Goal: Transaction & Acquisition: Purchase product/service

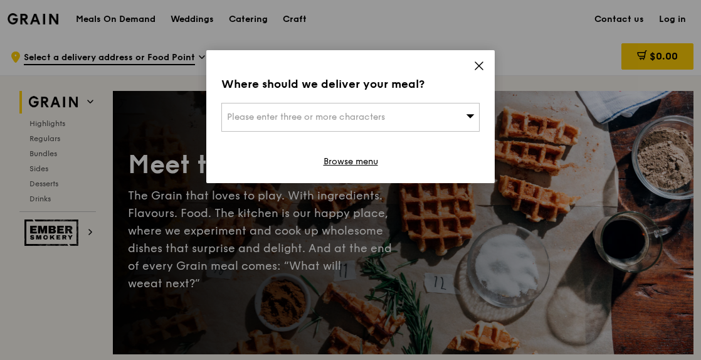
click at [482, 65] on icon at bounding box center [478, 65] width 11 height 11
click at [478, 65] on icon at bounding box center [479, 66] width 8 height 8
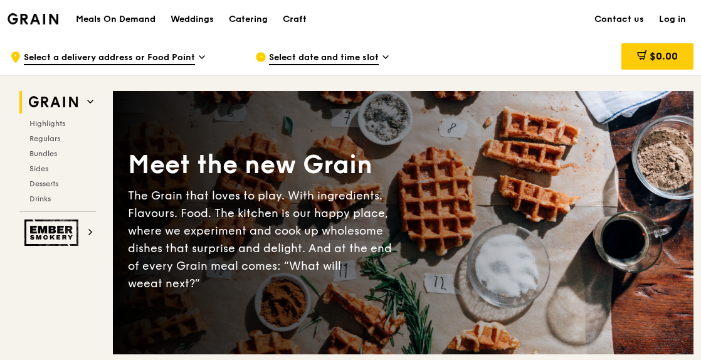
drag, startPoint x: 39, startPoint y: 125, endPoint x: 9, endPoint y: 148, distance: 37.1
click at [53, 119] on span "Highlights" at bounding box center [49, 123] width 40 height 9
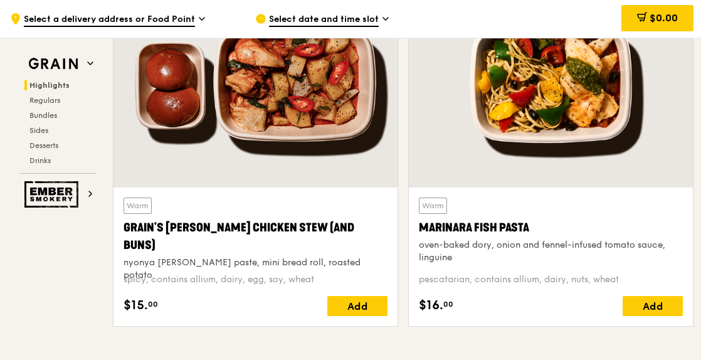
scroll to position [542, 0]
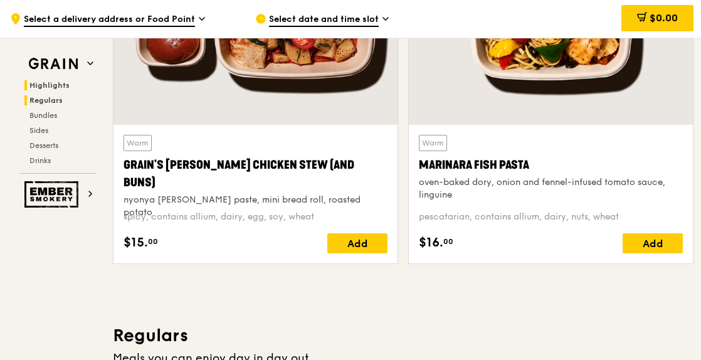
click at [53, 97] on span "Regulars" at bounding box center [45, 100] width 33 height 9
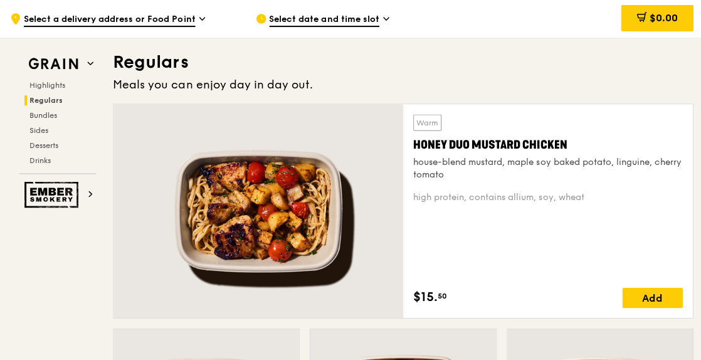
scroll to position [816, 0]
